Goal: Check status: Check status

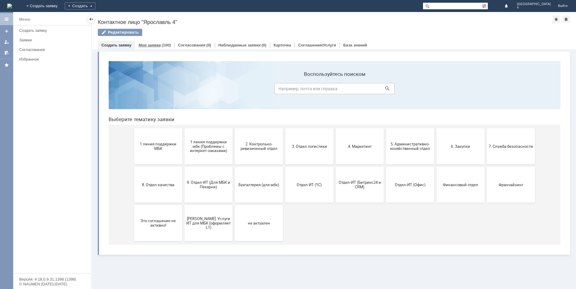
click at [157, 44] on link "Мои заявки" at bounding box center [150, 45] width 22 height 4
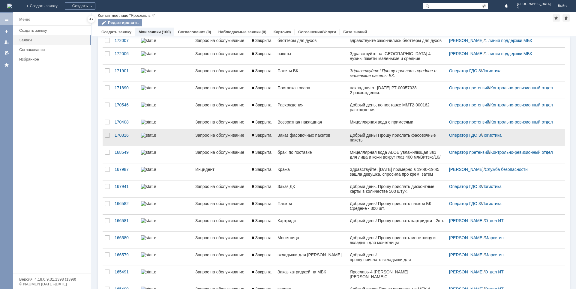
scroll to position [60, 0]
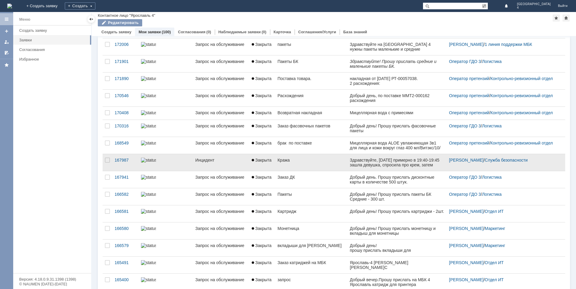
click at [289, 163] on div "Кража" at bounding box center [310, 160] width 67 height 5
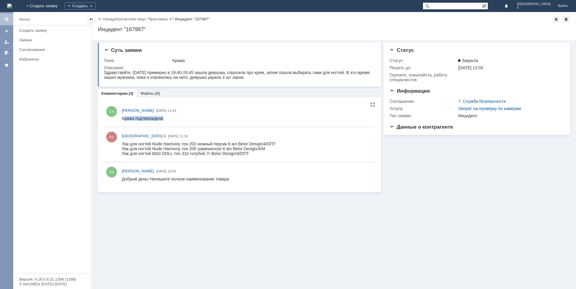
drag, startPoint x: 124, startPoint y: 117, endPoint x: 177, endPoint y: 120, distance: 52.9
click at [177, 120] on html "Кража подтверждена" at bounding box center [247, 118] width 250 height 5
drag, startPoint x: 243, startPoint y: 285, endPoint x: 263, endPoint y: 151, distance: 134.9
click at [219, 213] on div "Суть заявки Тема: Кража Описание: Комментарии (3) Файлы (0) Комментарии 1 Всего…" at bounding box center [334, 164] width 484 height 249
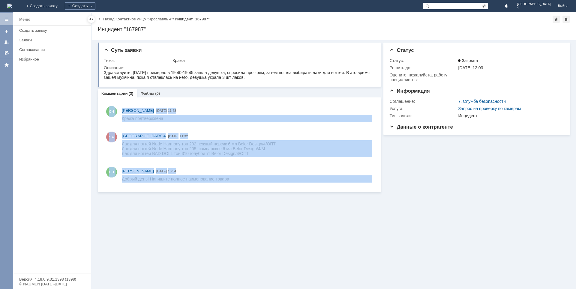
drag, startPoint x: 120, startPoint y: 181, endPoint x: 274, endPoint y: 193, distance: 154.9
click at [274, 193] on div "Суть заявки Тема: Кража Описание: Комментарии (3) Файлы (0) Комментарии 1 Всего…" at bounding box center [334, 117] width 484 height 154
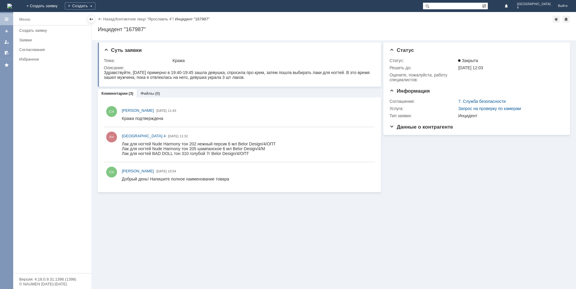
click at [213, 217] on div "Суть заявки Тема: Кража Описание: Комментарии (3) Файлы (0) Комментарии 1 Всего…" at bounding box center [334, 164] width 484 height 249
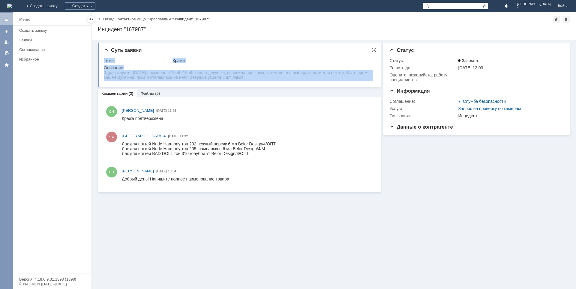
drag, startPoint x: 207, startPoint y: 143, endPoint x: 108, endPoint y: 74, distance: 120.4
click at [137, 68] on div "Описание:" at bounding box center [239, 67] width 270 height 5
